Goal: Information Seeking & Learning: Learn about a topic

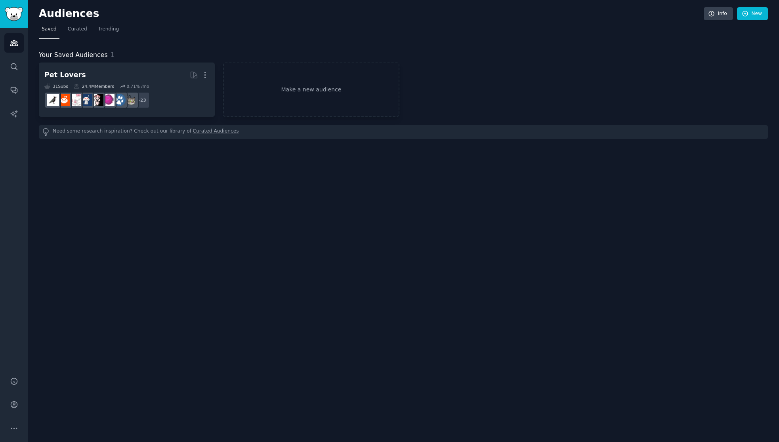
click at [52, 170] on div "Audiences Info New Saved Curated Trending Your Saved Audiences 1 Pet Lovers Mor…" at bounding box center [403, 221] width 751 height 442
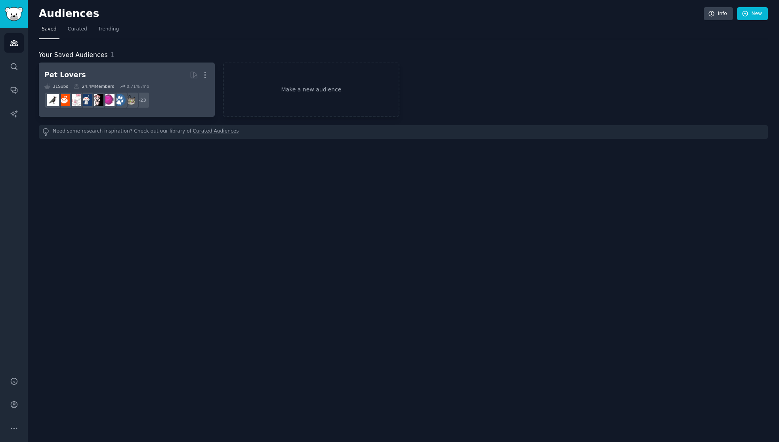
click at [125, 76] on h2 "Pet Lovers More" at bounding box center [126, 75] width 165 height 14
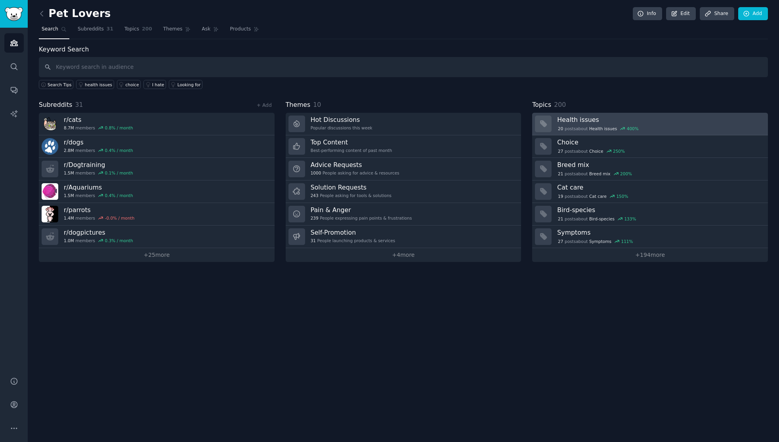
click at [647, 124] on div "20 post s about Health issues 400 %" at bounding box center [659, 128] width 205 height 8
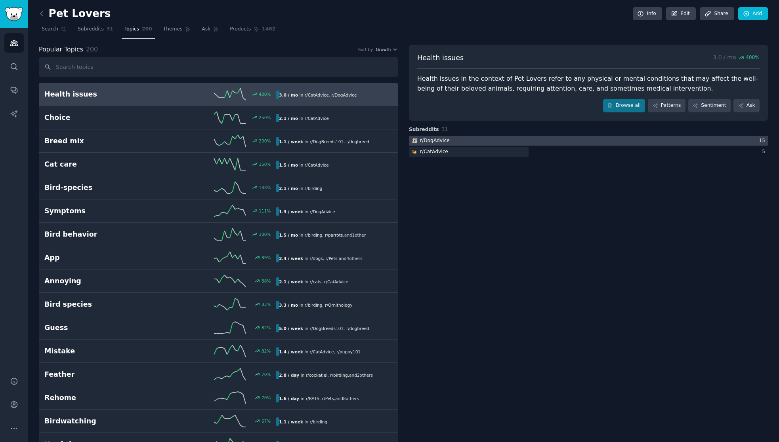
click at [421, 141] on div "r/ DogAdvice" at bounding box center [435, 140] width 30 height 7
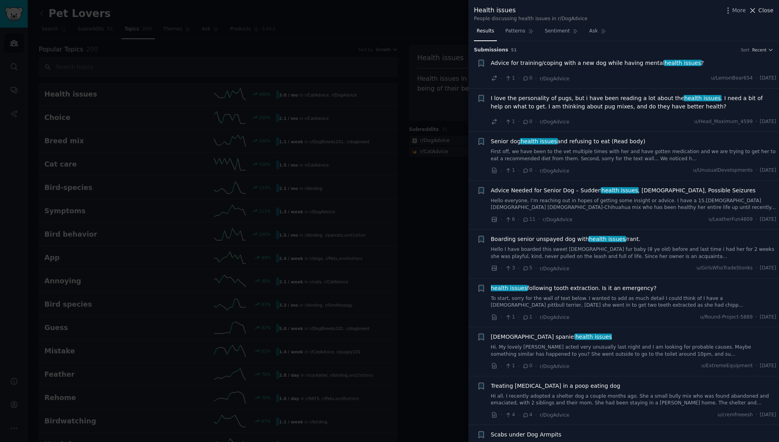
click at [762, 13] on span "Close" at bounding box center [765, 10] width 15 height 8
click at [164, 30] on div at bounding box center [389, 221] width 779 height 442
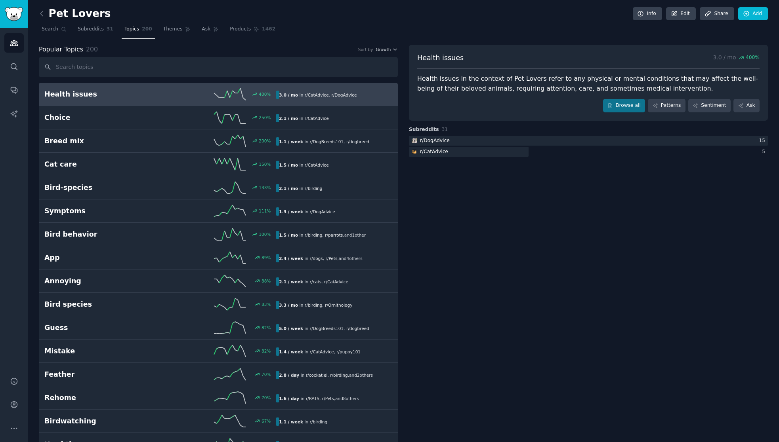
click at [164, 30] on span "Themes" at bounding box center [172, 29] width 19 height 7
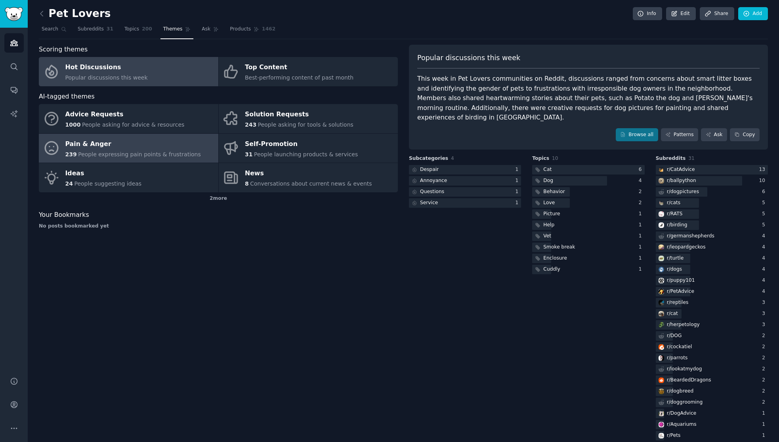
click at [70, 152] on span "239" at bounding box center [70, 154] width 11 height 6
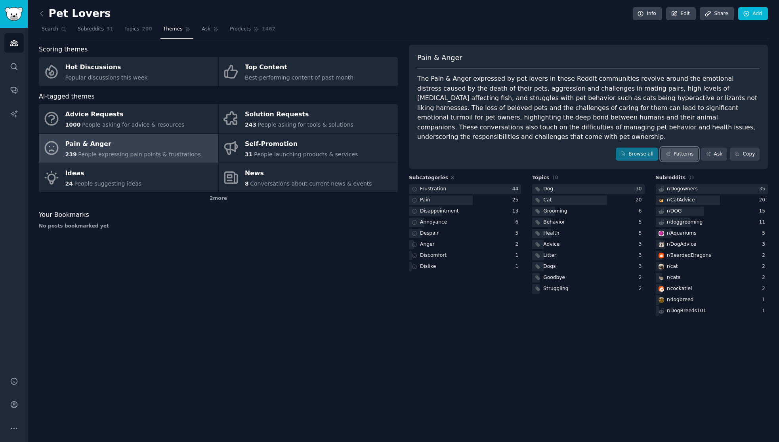
click at [678, 148] on link "Patterns" at bounding box center [679, 154] width 37 height 13
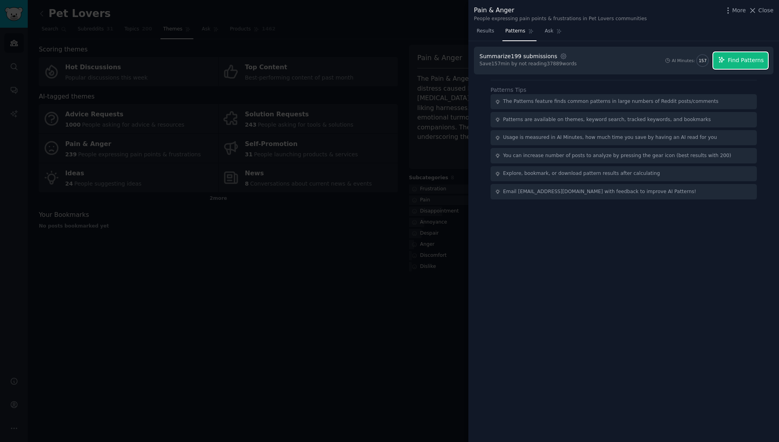
click at [743, 61] on span "Find Patterns" at bounding box center [746, 60] width 36 height 8
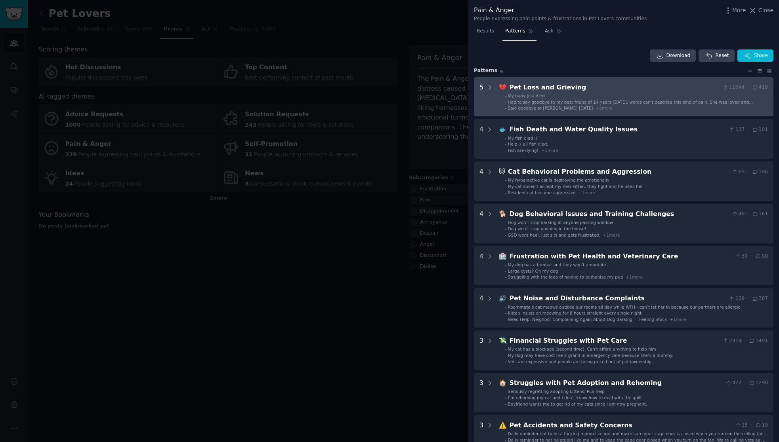
click at [495, 92] on Grieving "5 💔 Pet Loss and Grieving 11644 · 418 - My baby just died - Had to say goodbye …" at bounding box center [623, 97] width 299 height 40
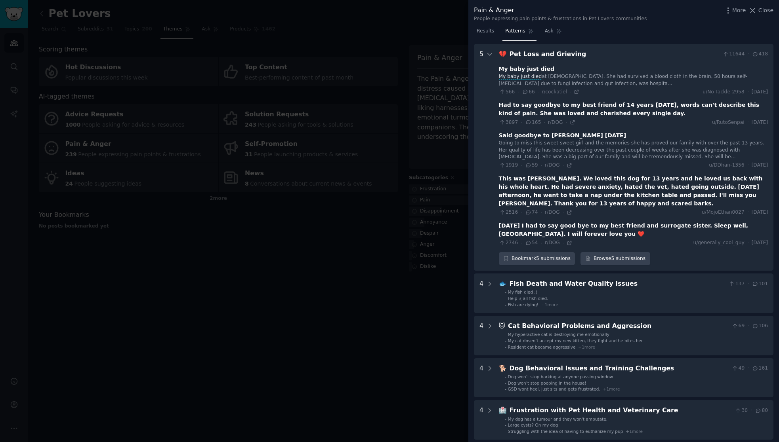
scroll to position [36, 0]
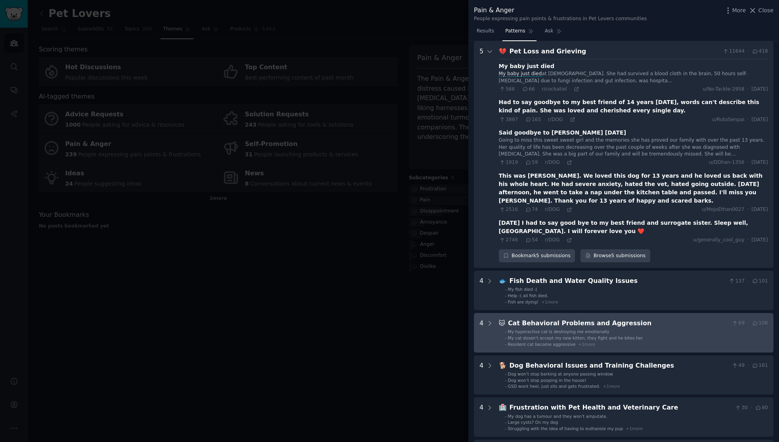
click at [625, 329] on li "- My hyperactive cat is destroying me emotionally" at bounding box center [636, 332] width 263 height 6
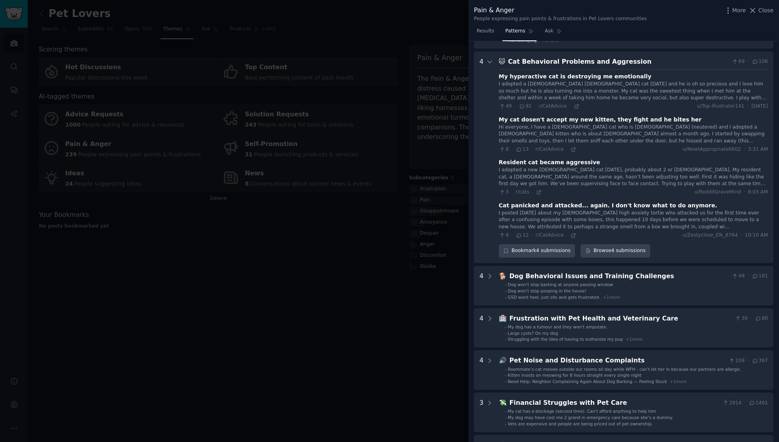
scroll to position [299, 0]
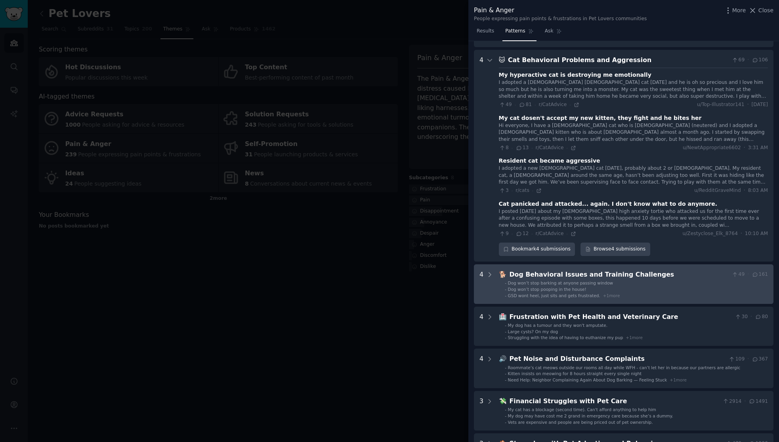
click at [657, 280] on li "- Dog won’t stop barking at anyone passing window" at bounding box center [636, 283] width 263 height 6
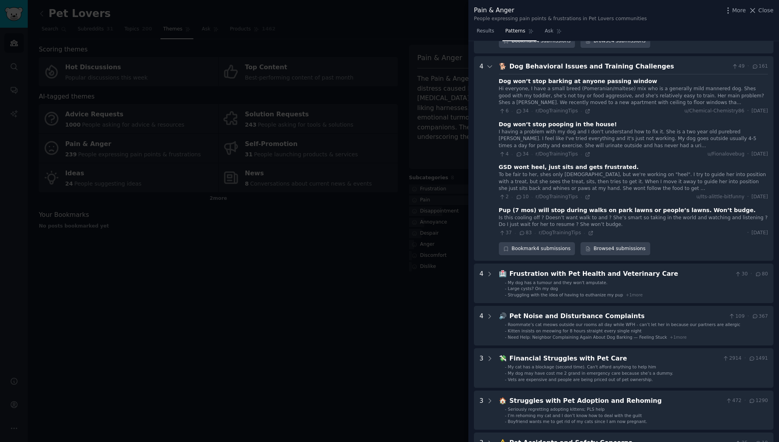
scroll to position [514, 0]
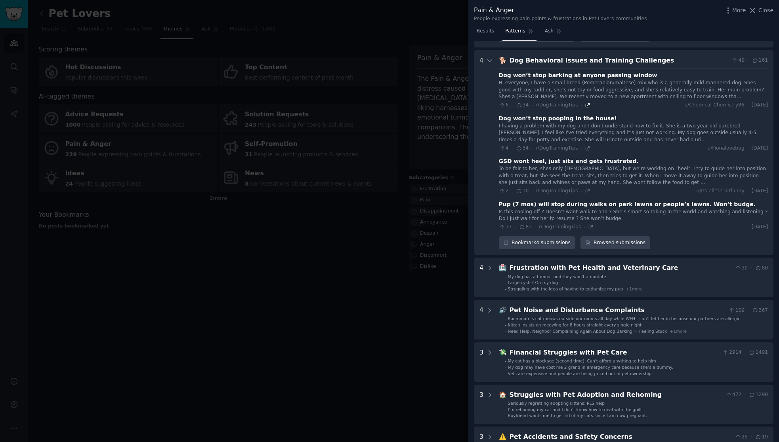
click at [585, 103] on icon at bounding box center [587, 105] width 4 height 4
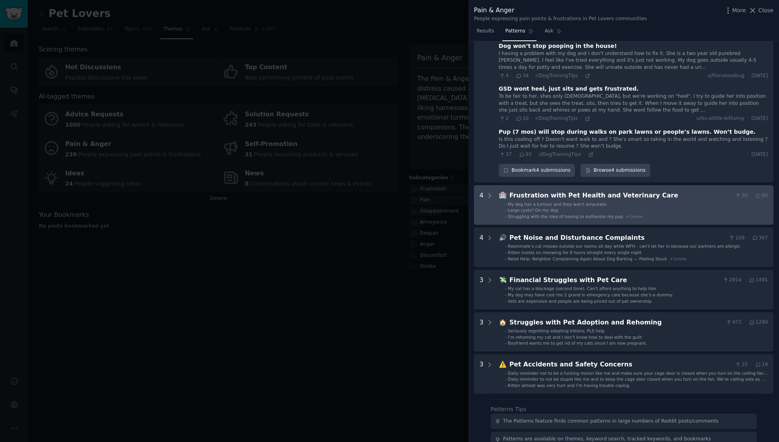
scroll to position [593, 0]
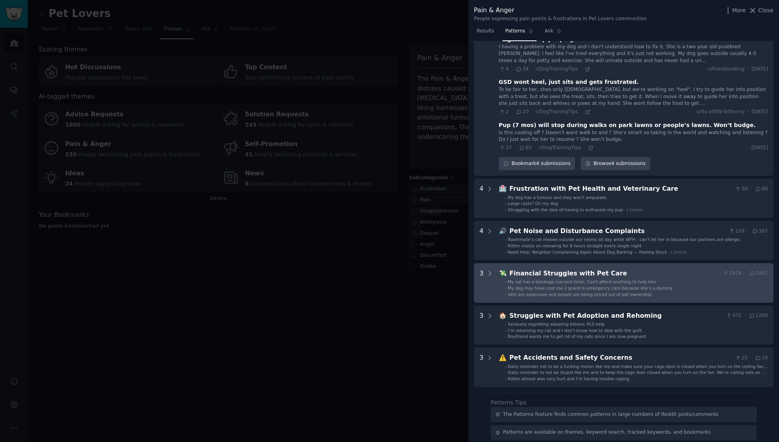
click at [689, 269] on div "Financial Struggles with Pet Care" at bounding box center [614, 274] width 210 height 10
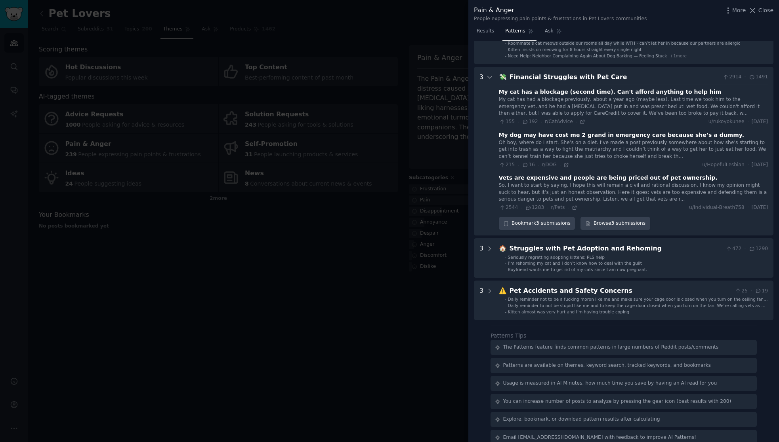
scroll to position [791, 0]
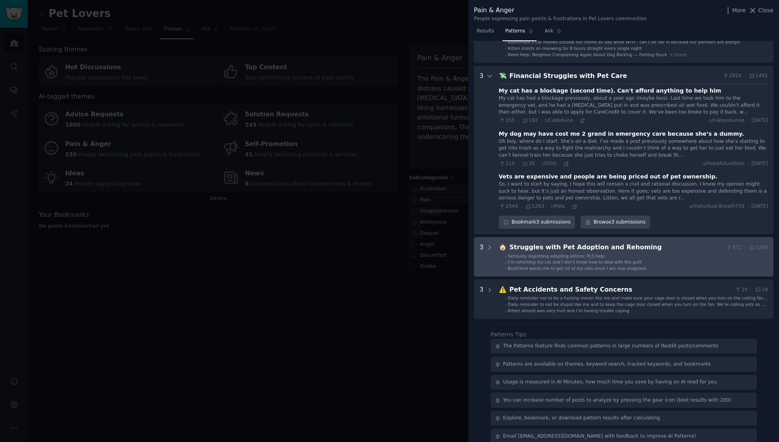
click at [632, 243] on div "Struggles with Pet Adoption and Rehoming" at bounding box center [615, 248] width 213 height 10
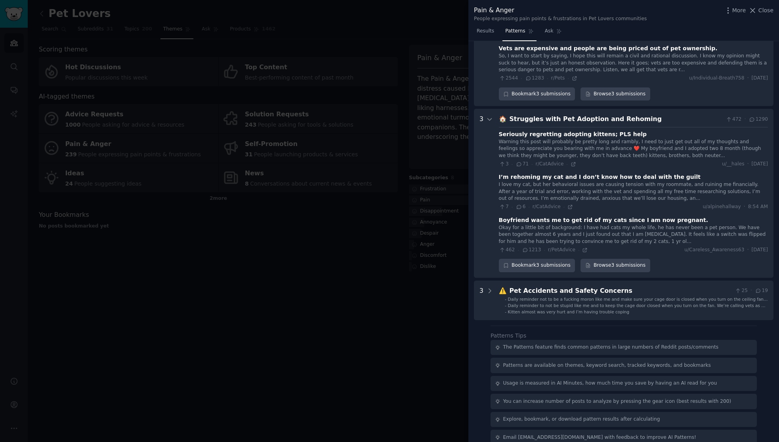
scroll to position [919, 0]
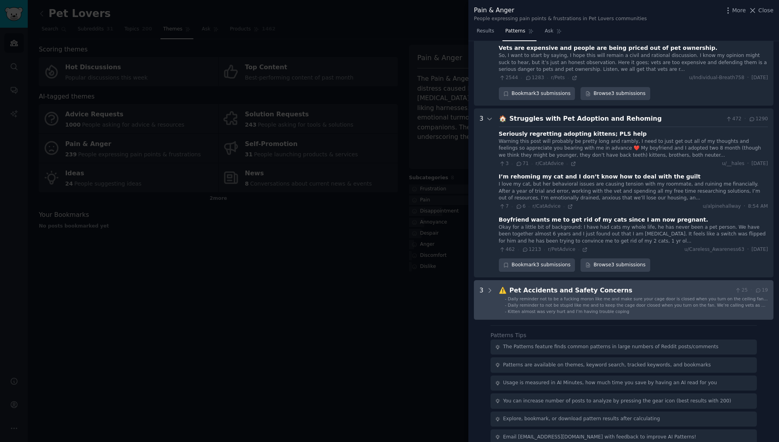
click at [626, 286] on div "Pet Accidents and Safety Concerns" at bounding box center [620, 291] width 222 height 10
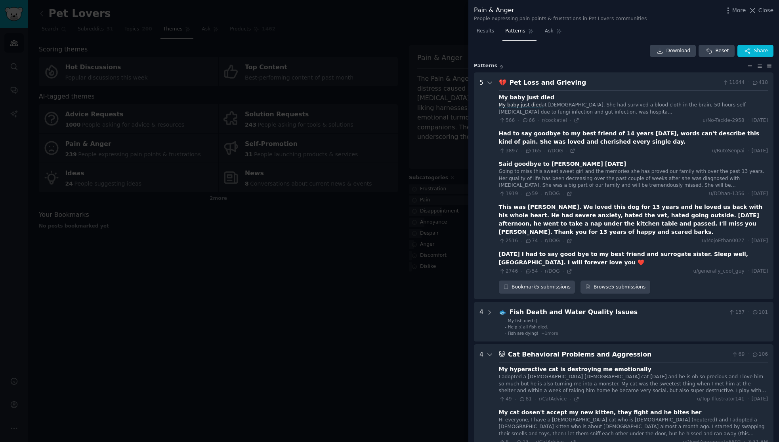
scroll to position [0, 0]
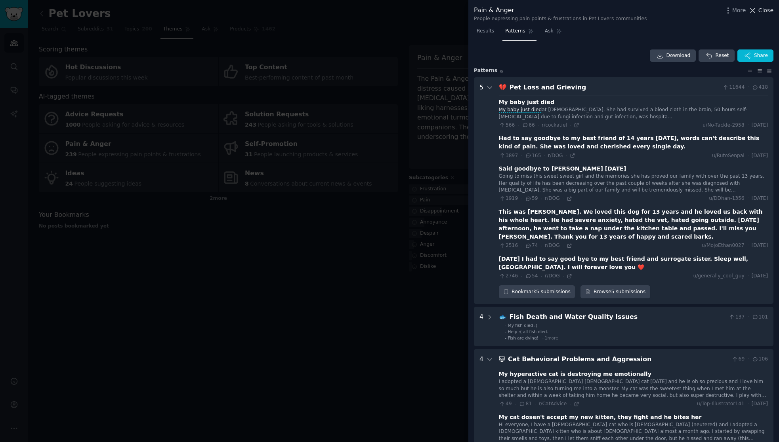
click at [758, 8] on button "Close" at bounding box center [760, 10] width 25 height 8
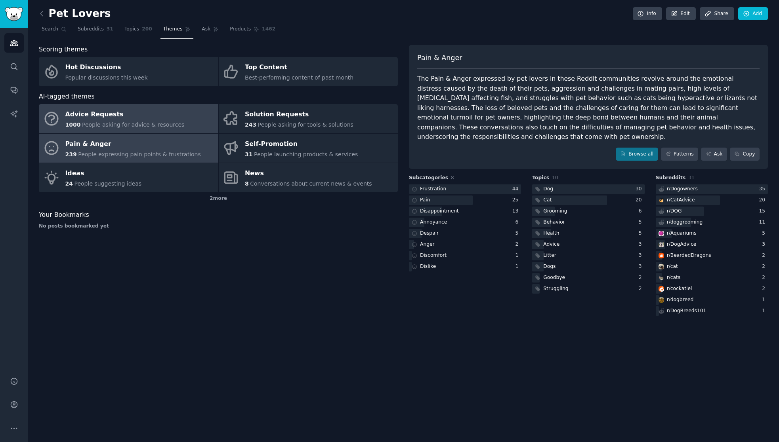
click at [115, 124] on span "People asking for advice & resources" at bounding box center [133, 125] width 102 height 6
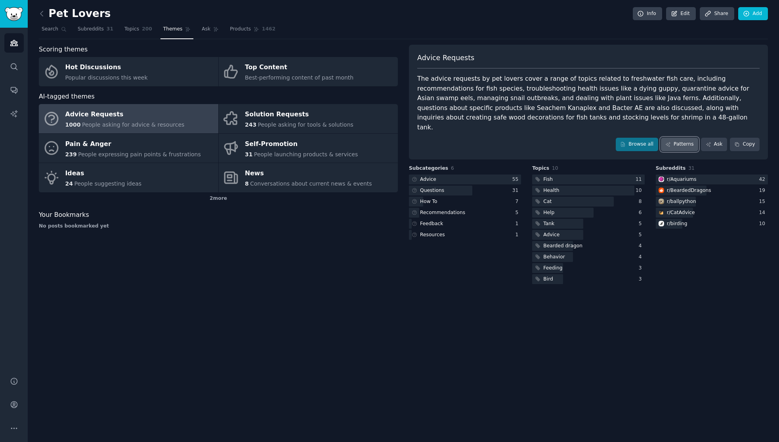
click at [682, 138] on link "Patterns" at bounding box center [679, 144] width 37 height 13
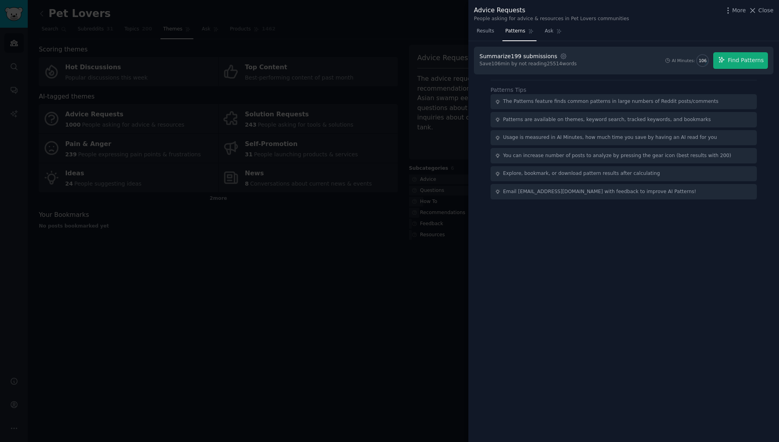
drag, startPoint x: 687, startPoint y: 128, endPoint x: 667, endPoint y: 111, distance: 27.0
click at [733, 55] on button "Find Patterns" at bounding box center [740, 60] width 55 height 17
